Goal: Information Seeking & Learning: Understand process/instructions

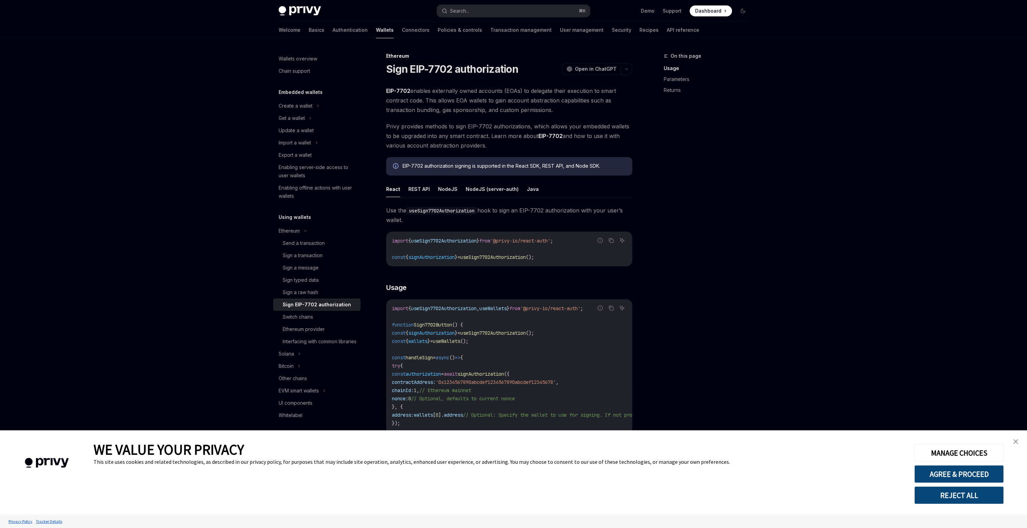
click at [938, 494] on button "REJECT ALL" at bounding box center [959, 495] width 89 height 18
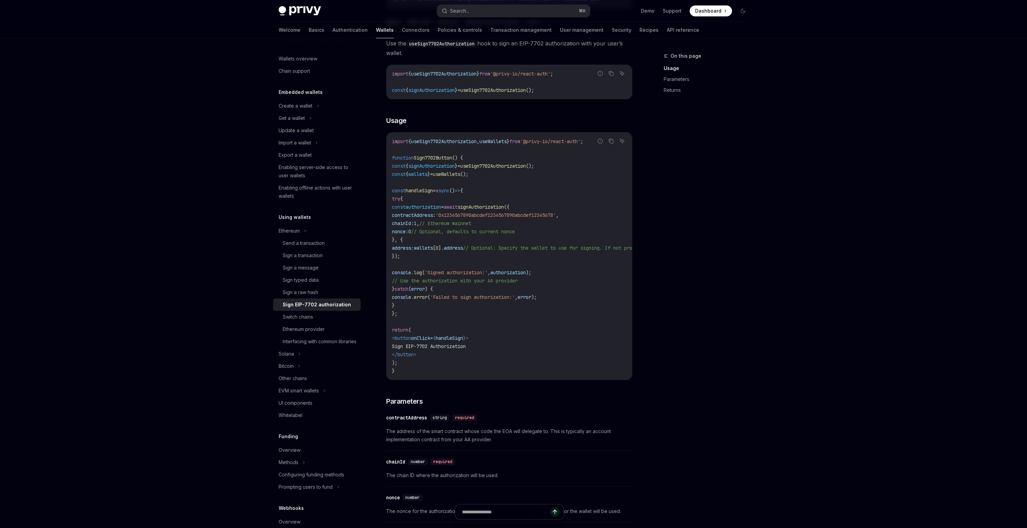
scroll to position [167, 0]
click at [505, 216] on span "'0x1234567890abcdef1234567890abcdef12345678'" at bounding box center [496, 215] width 120 height 6
click at [458, 210] on span "await" at bounding box center [451, 207] width 14 height 6
click at [500, 181] on code "import { useSign7702Authorization , useWallets } from '@privy-io/react-auth' ; …" at bounding box center [571, 257] width 358 height 238
click at [499, 152] on code "import { useSign7702Authorization , useWallets } from '@privy-io/react-auth' ; …" at bounding box center [571, 257] width 358 height 238
